Goal: Task Accomplishment & Management: Use online tool/utility

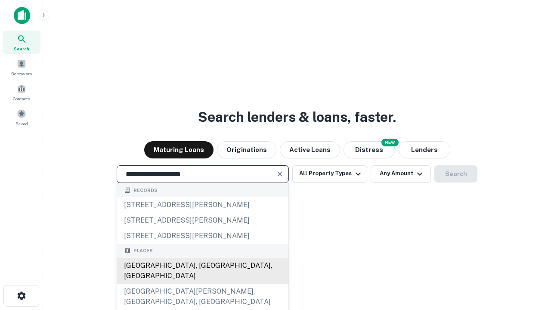
click at [202, 284] on div "Santa Monica, CA, USA" at bounding box center [202, 271] width 171 height 26
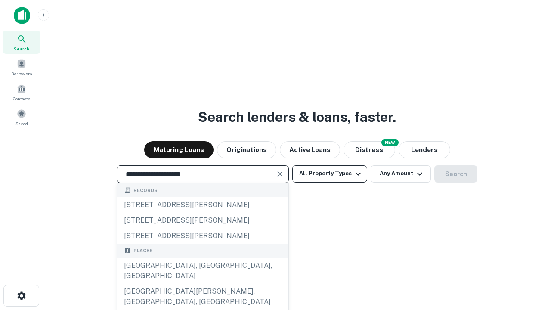
type input "**********"
click at [330, 174] on button "All Property Types" at bounding box center [329, 173] width 75 height 17
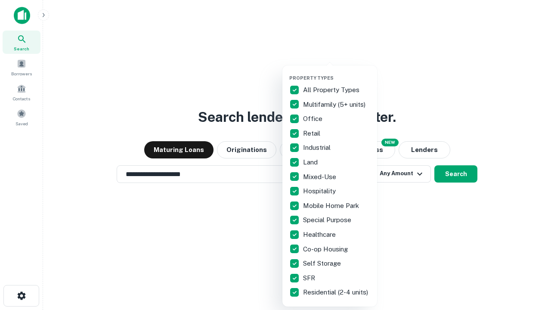
click at [337, 72] on button "button" at bounding box center [336, 72] width 95 height 0
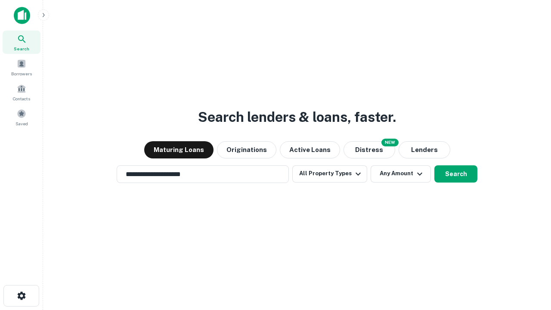
scroll to position [5, 104]
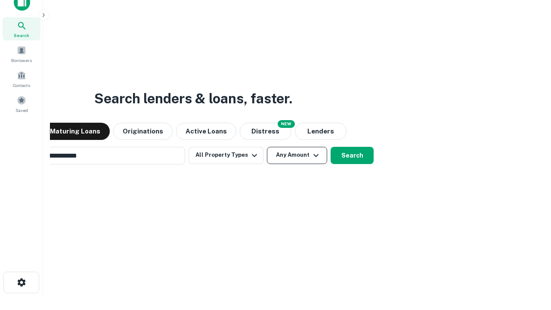
click at [267, 147] on button "Any Amount" at bounding box center [297, 155] width 60 height 17
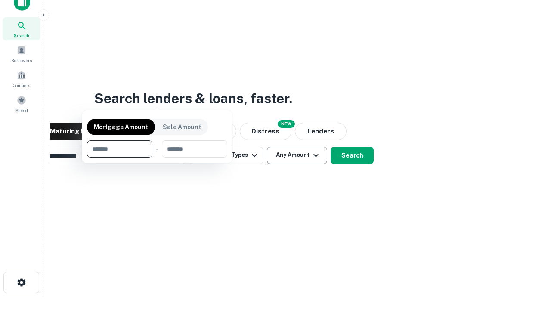
scroll to position [14, 0]
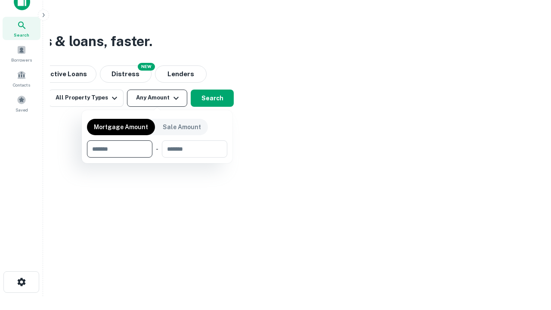
type input "*******"
click at [157, 158] on button "button" at bounding box center [157, 158] width 140 height 0
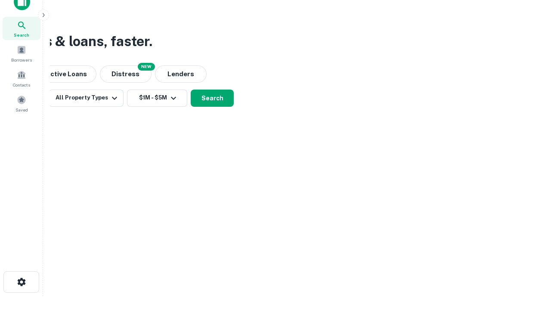
scroll to position [5, 159]
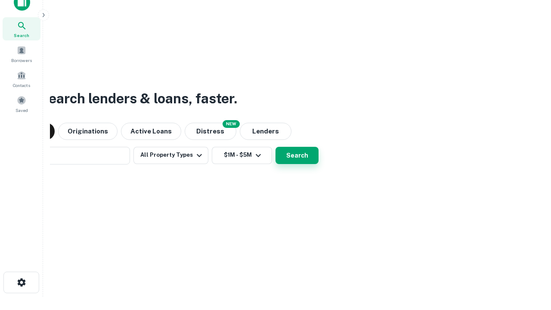
click at [276, 147] on button "Search" at bounding box center [297, 155] width 43 height 17
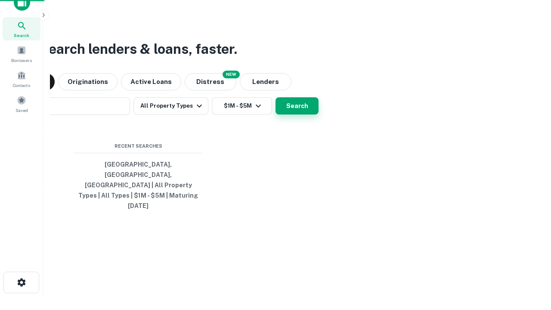
scroll to position [23, 244]
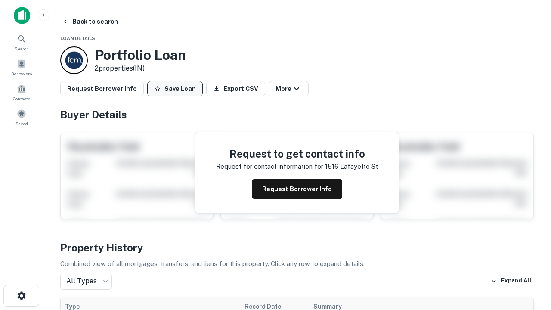
click at [175, 89] on button "Save Loan" at bounding box center [175, 89] width 56 height 16
